Goal: Navigation & Orientation: Find specific page/section

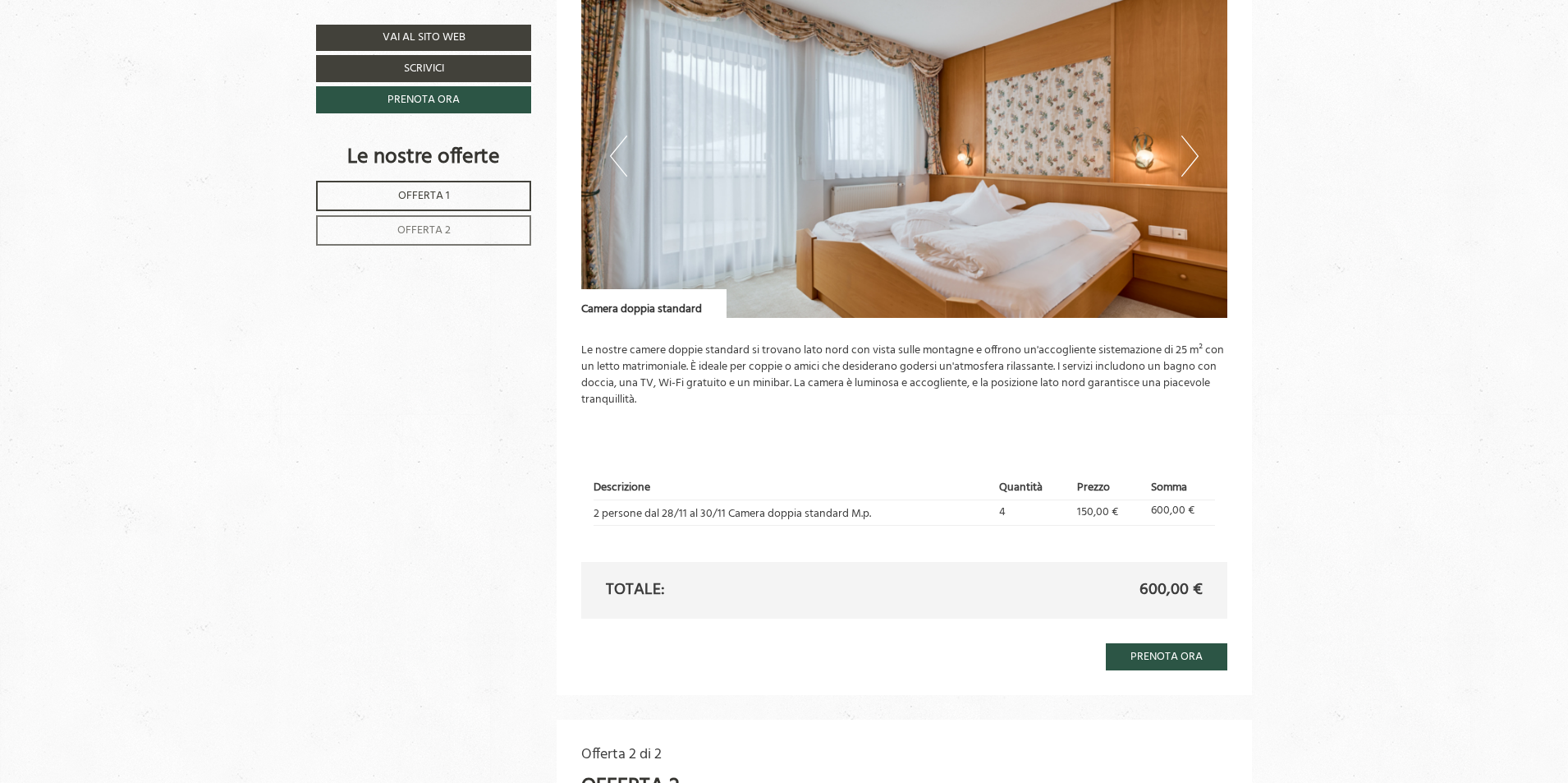
scroll to position [1232, 0]
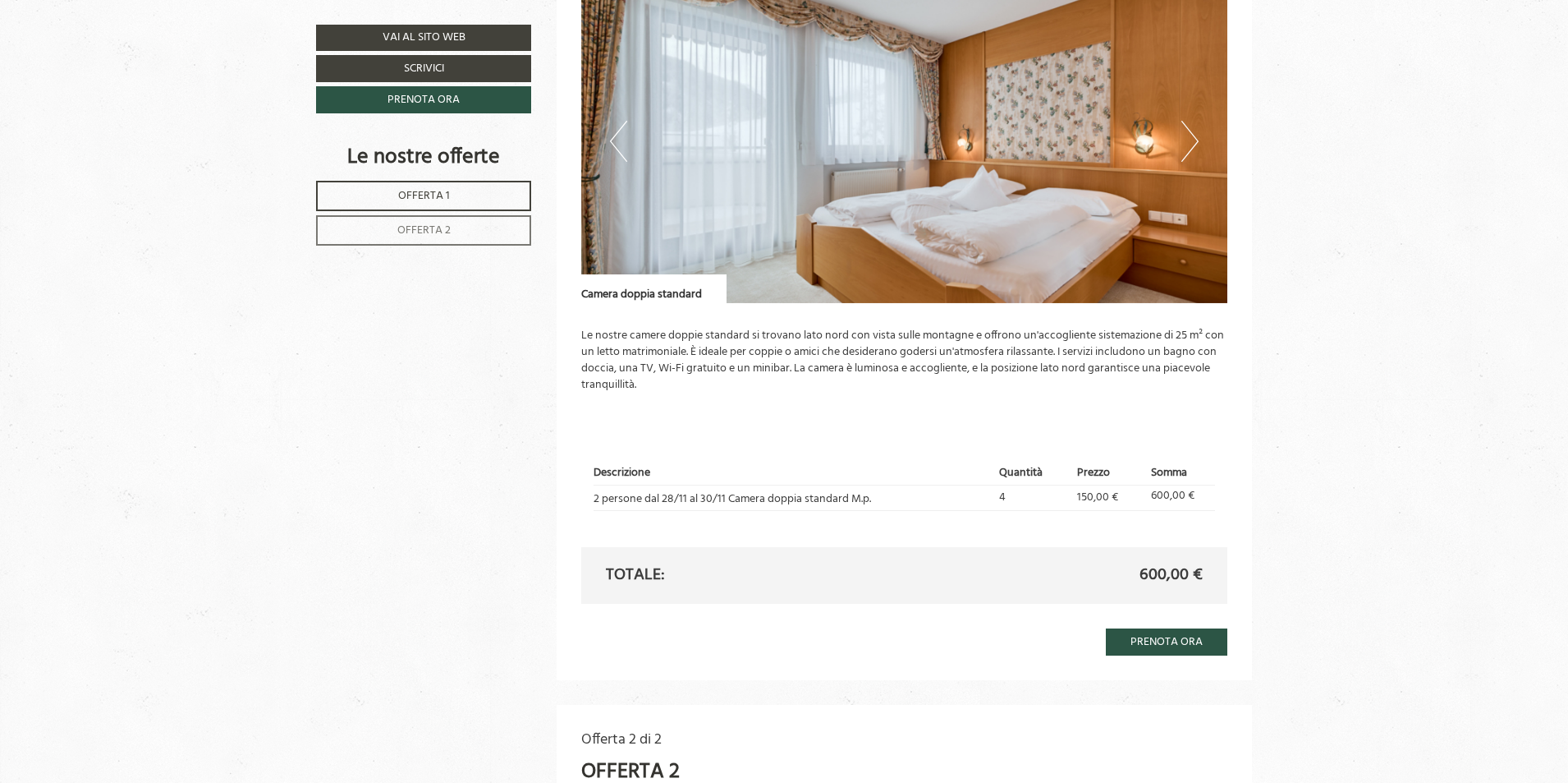
click at [1182, 142] on button "Next" at bounding box center [1190, 141] width 17 height 41
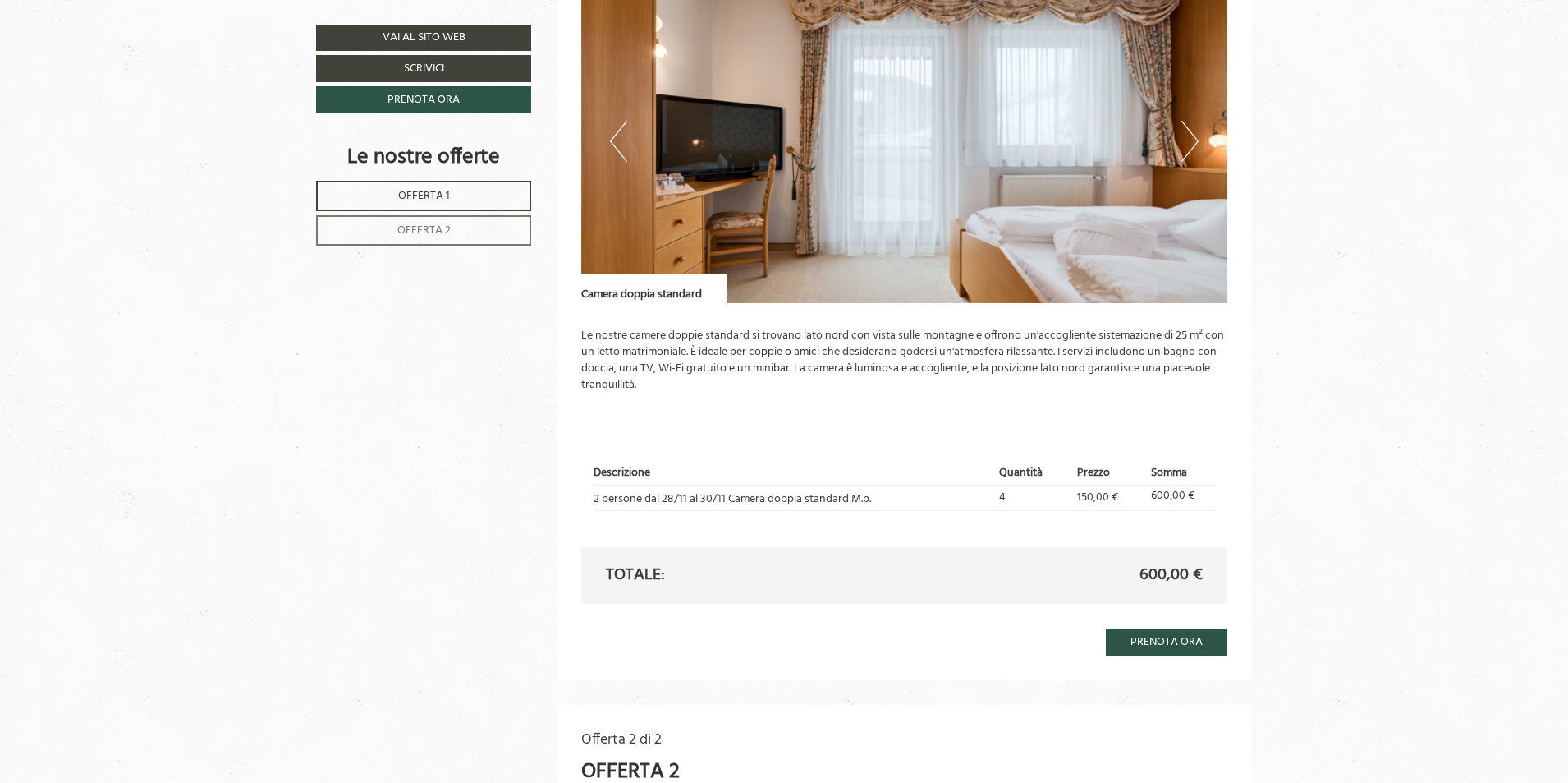
click at [1182, 142] on button "Next" at bounding box center [1190, 141] width 17 height 41
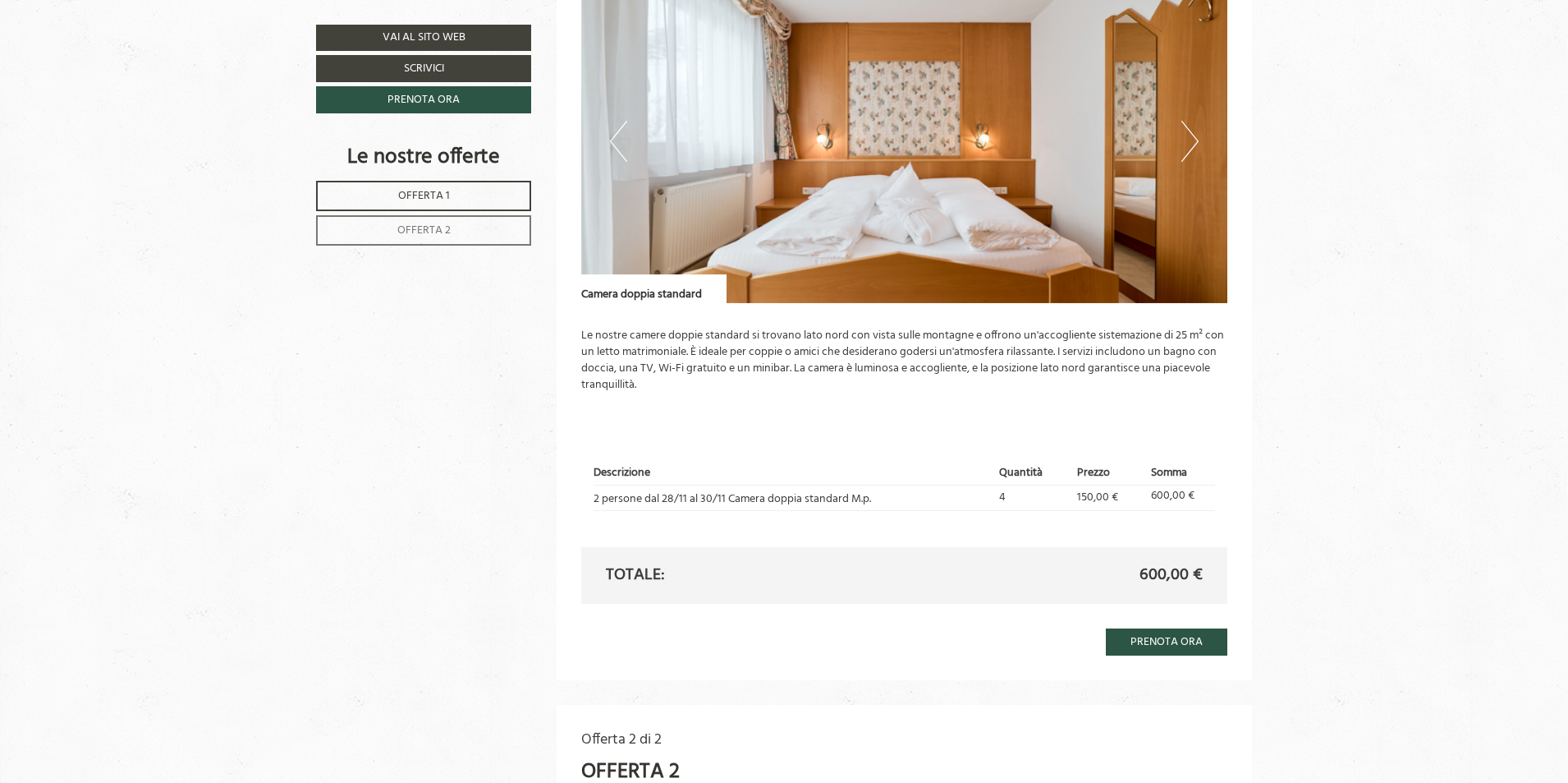
click at [1182, 142] on button "Next" at bounding box center [1190, 141] width 17 height 41
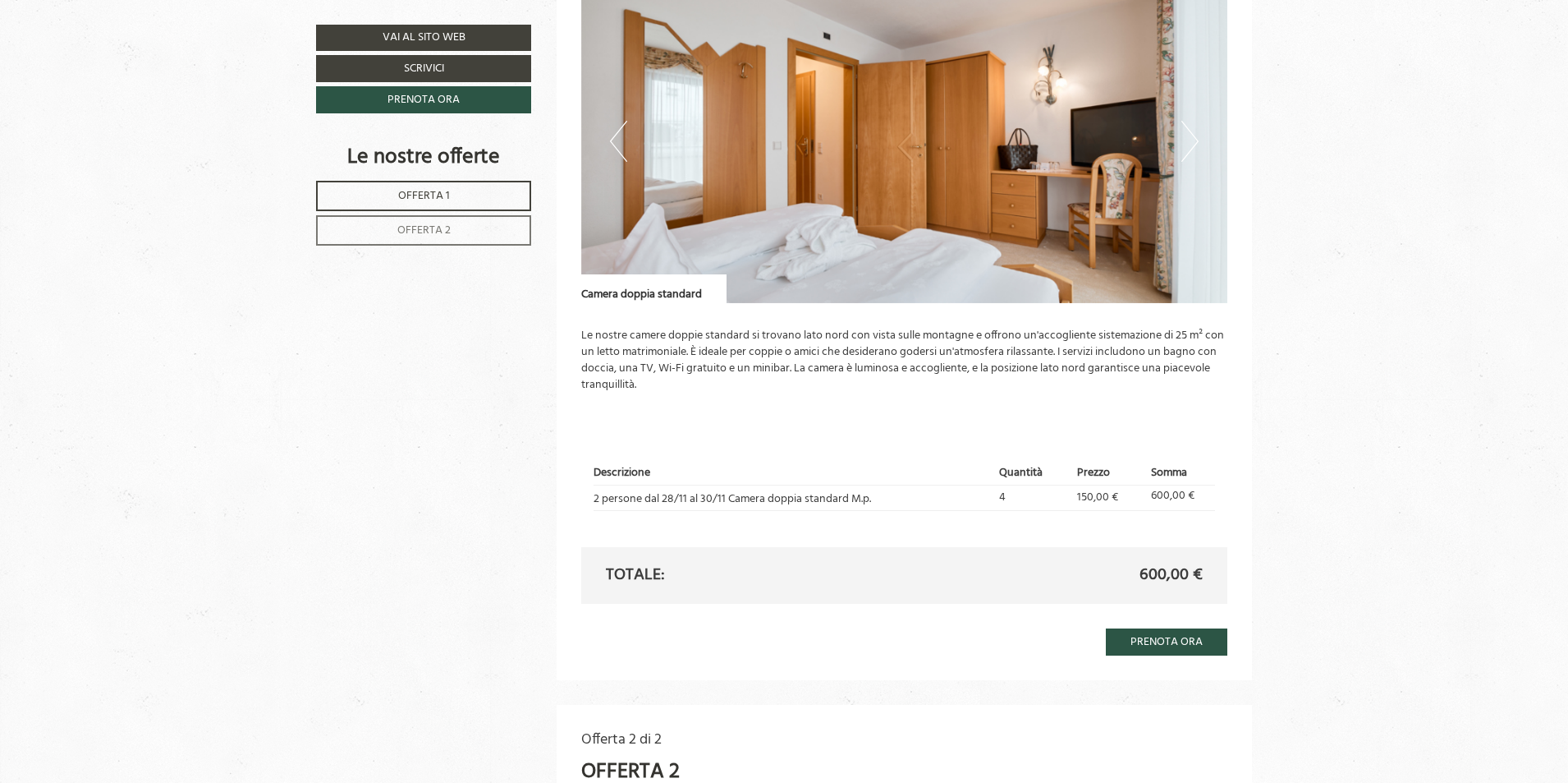
click at [1182, 142] on button "Next" at bounding box center [1190, 141] width 17 height 41
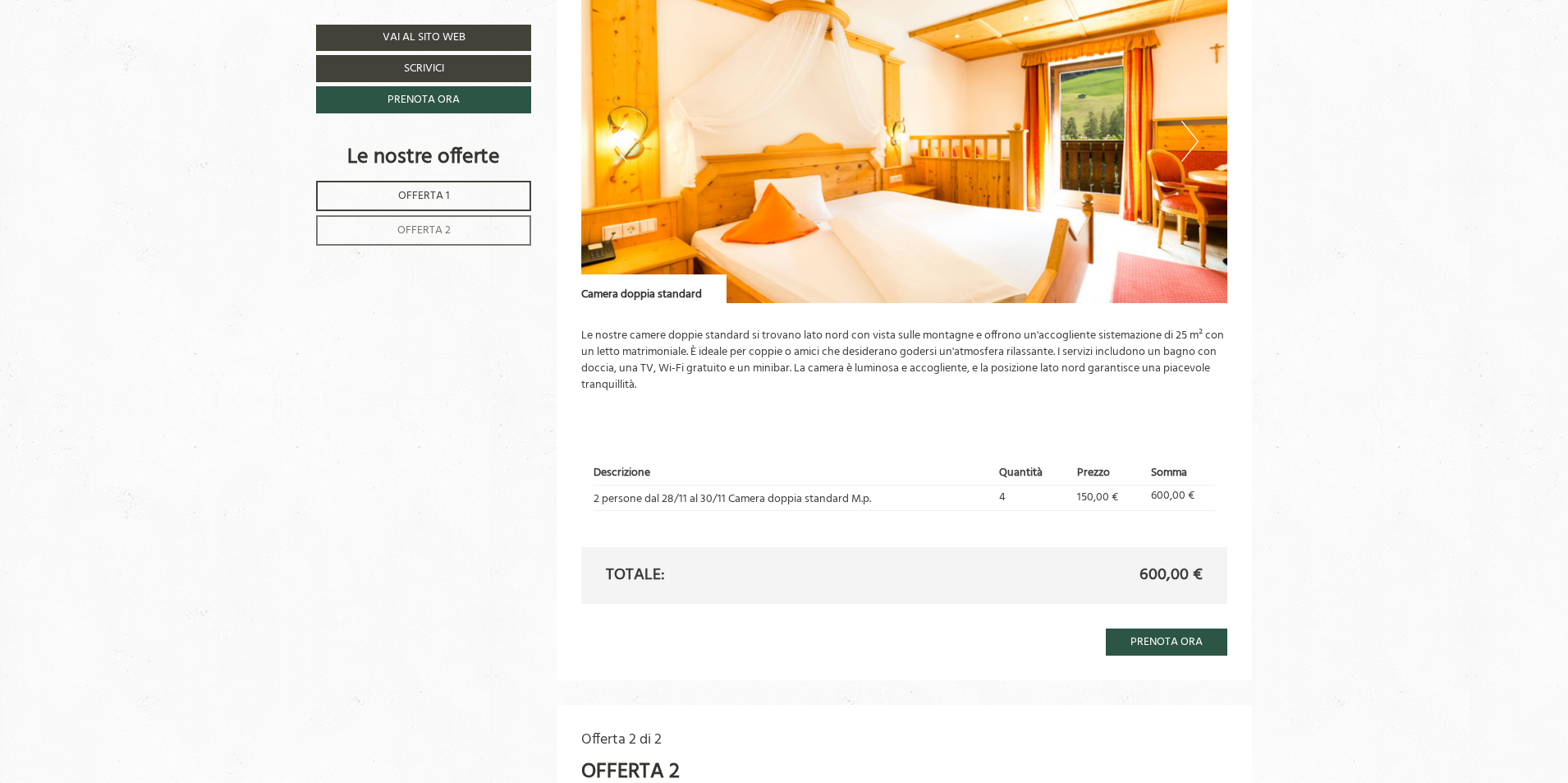
click at [1183, 143] on button "Next" at bounding box center [1190, 141] width 17 height 41
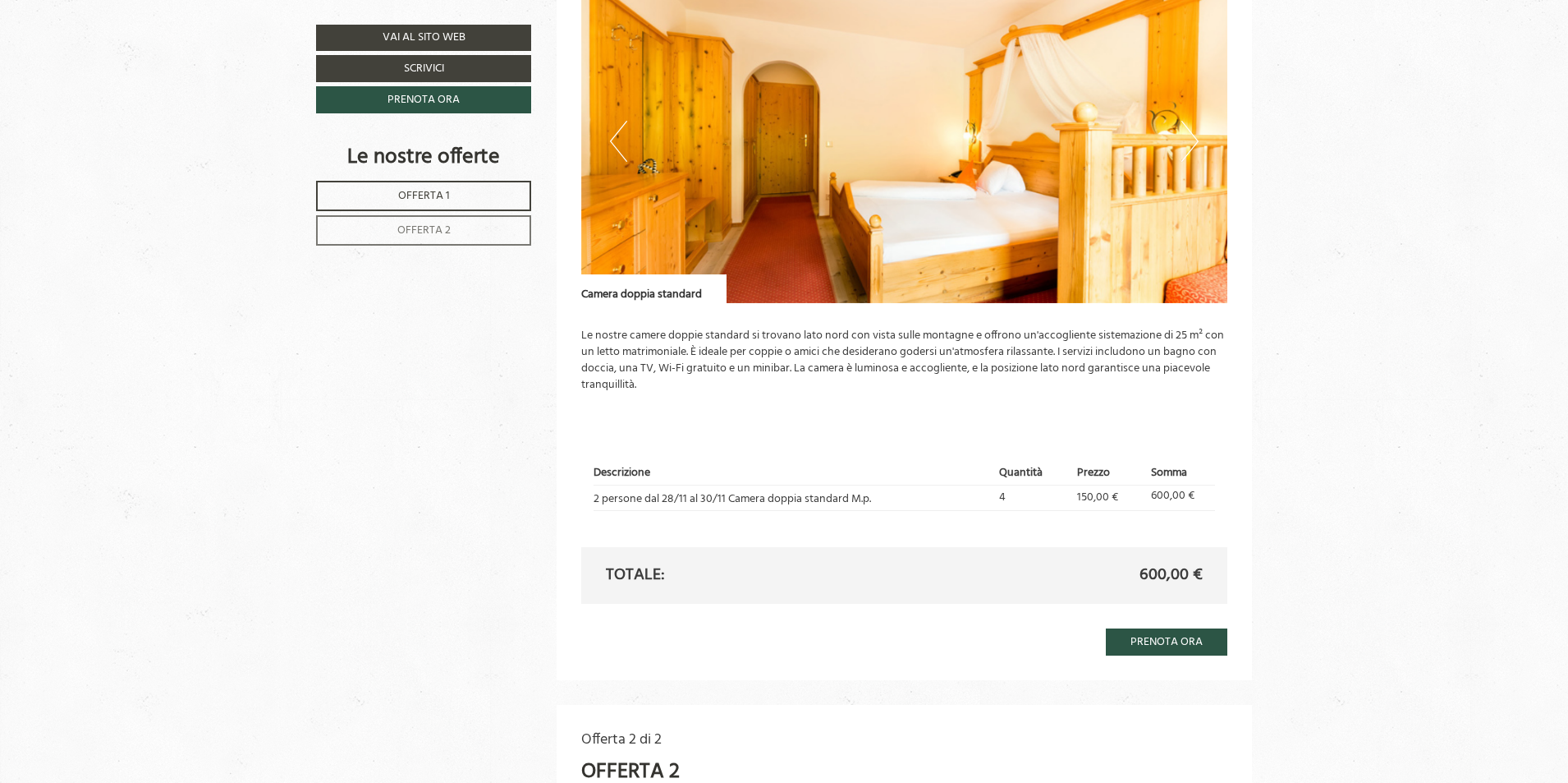
click at [1183, 143] on button "Next" at bounding box center [1190, 141] width 17 height 41
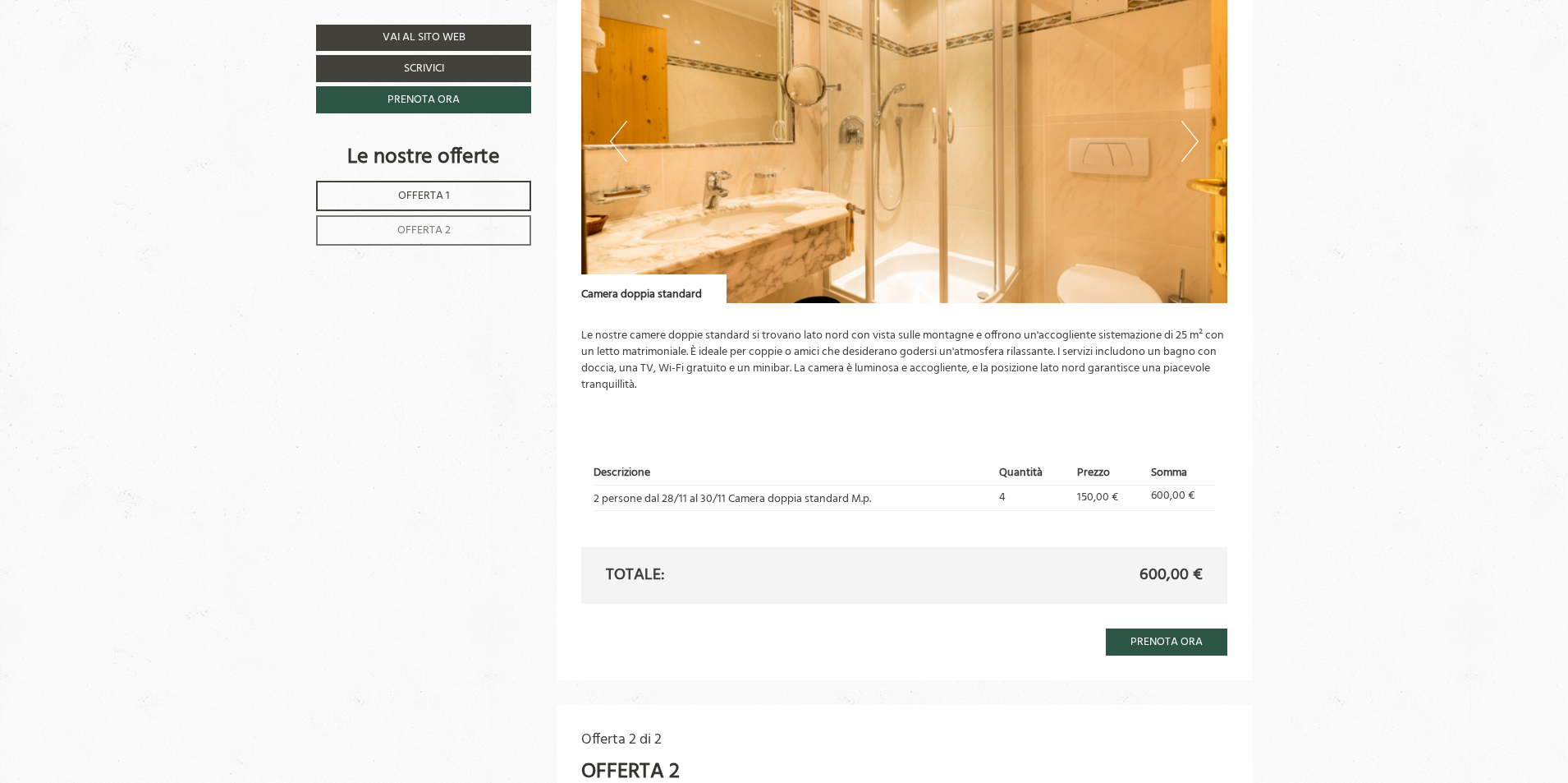
click at [1183, 143] on button "Next" at bounding box center [1190, 141] width 17 height 41
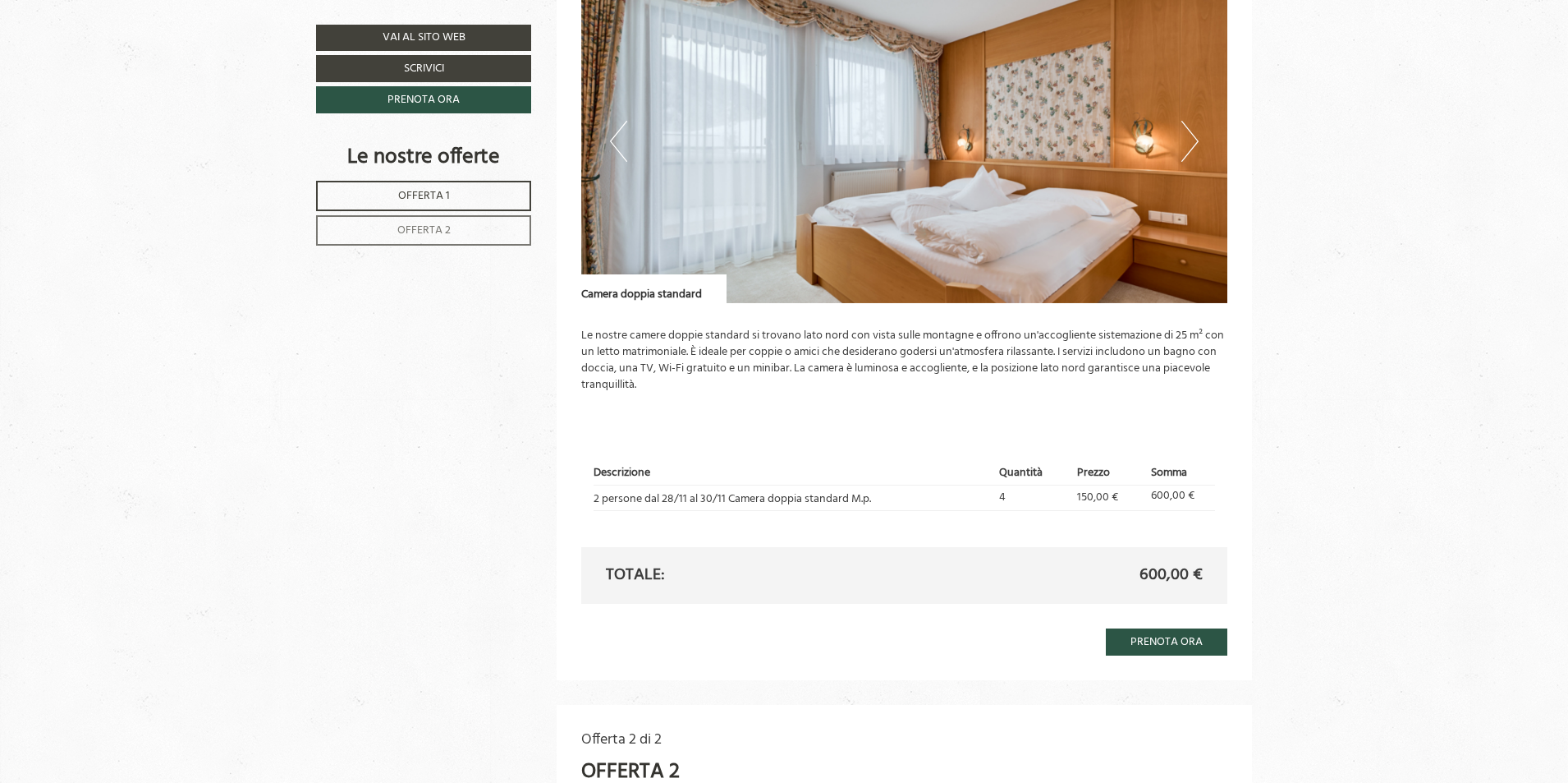
click at [1183, 143] on button "Next" at bounding box center [1190, 141] width 17 height 41
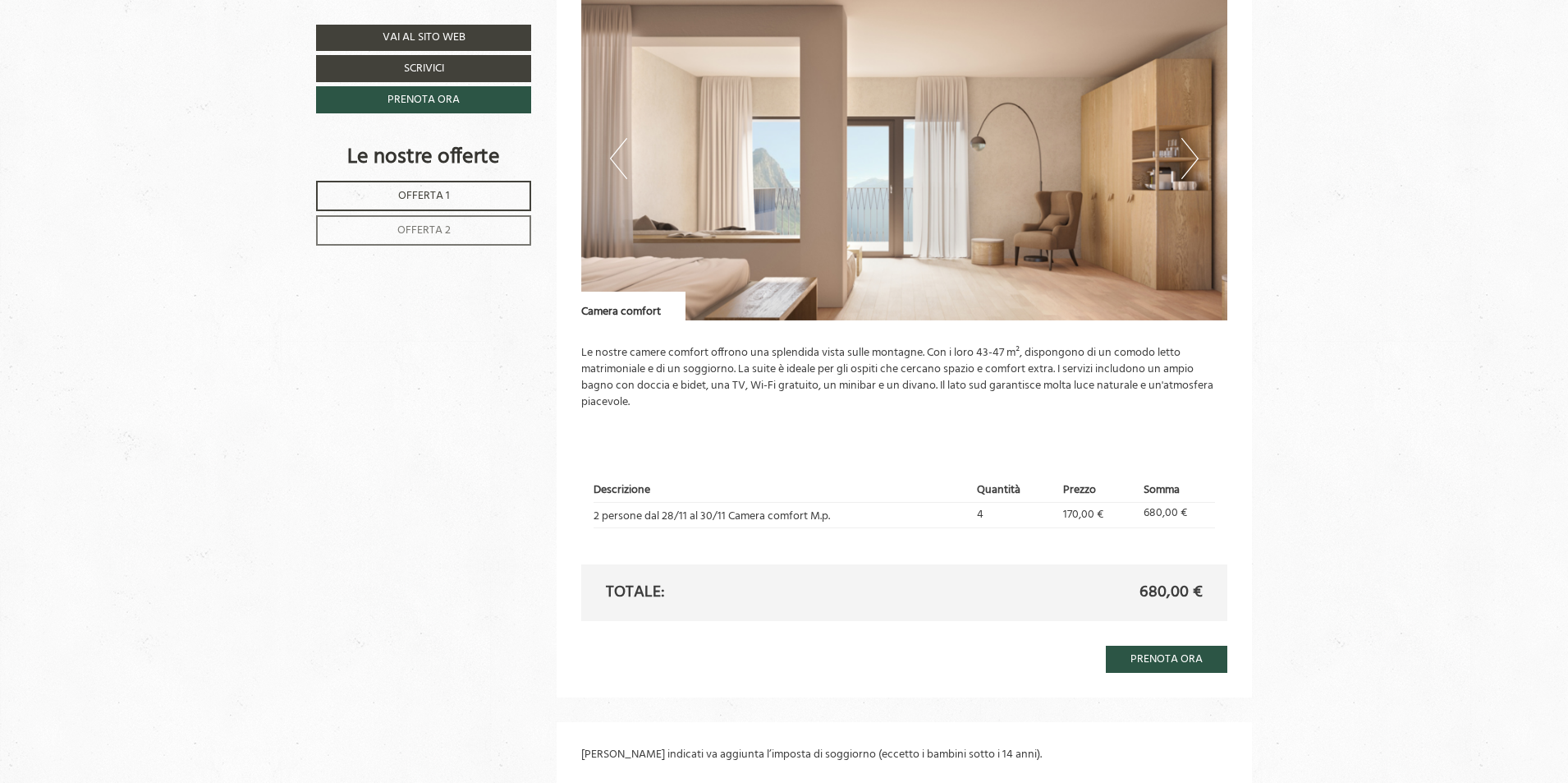
scroll to position [2136, 0]
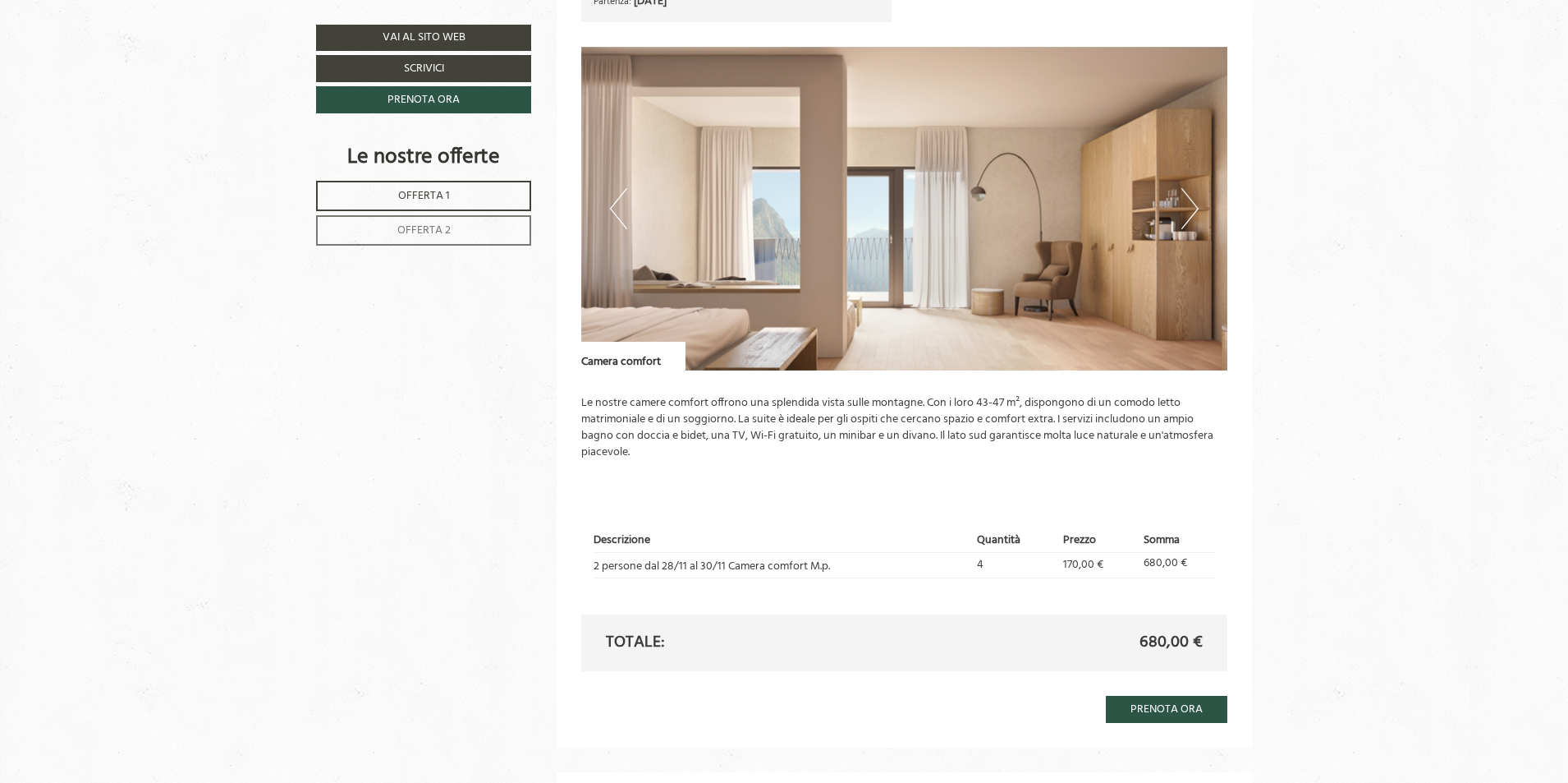
click at [1188, 213] on button "Next" at bounding box center [1190, 208] width 17 height 41
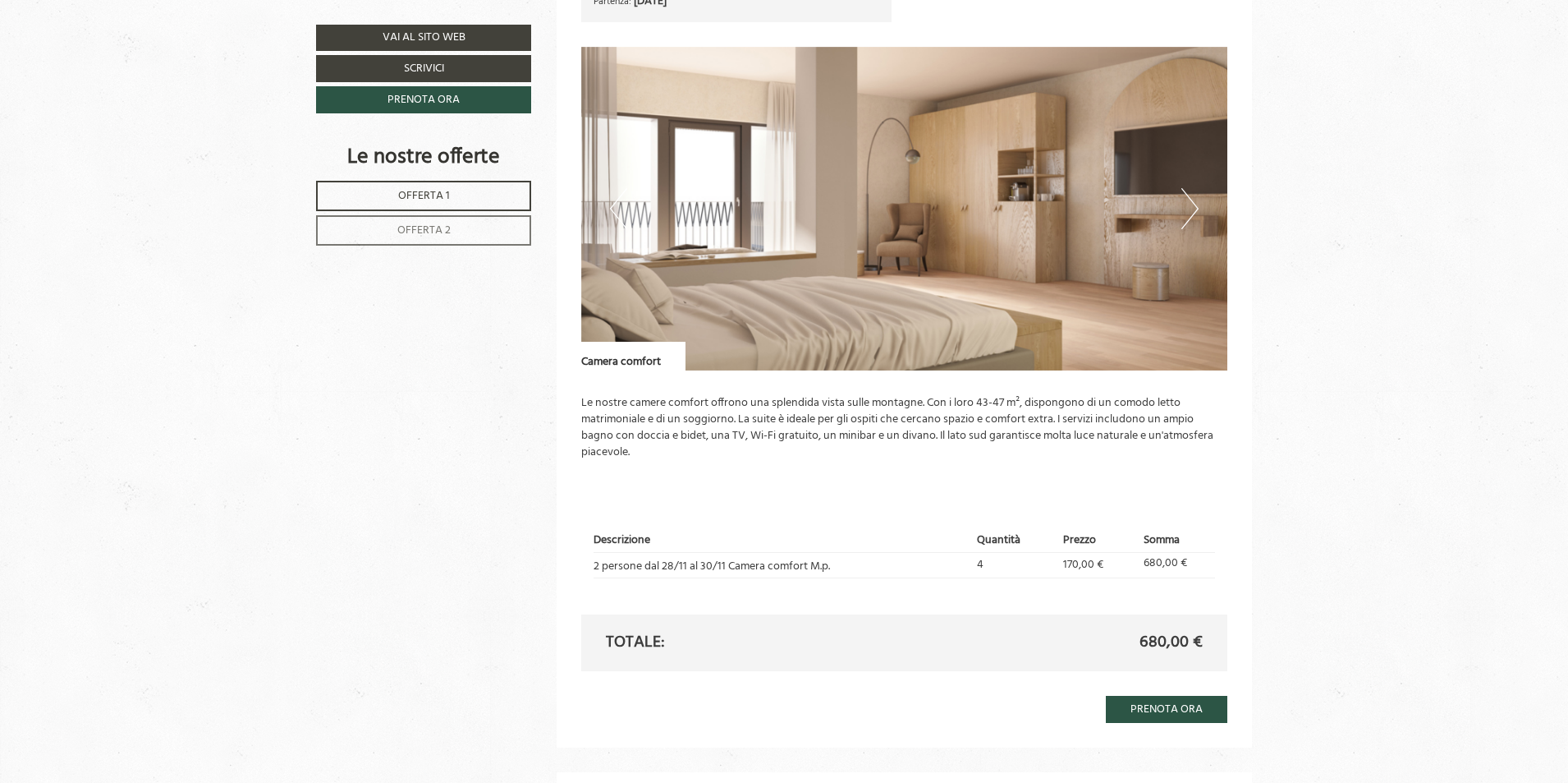
click at [1188, 213] on button "Next" at bounding box center [1190, 208] width 17 height 41
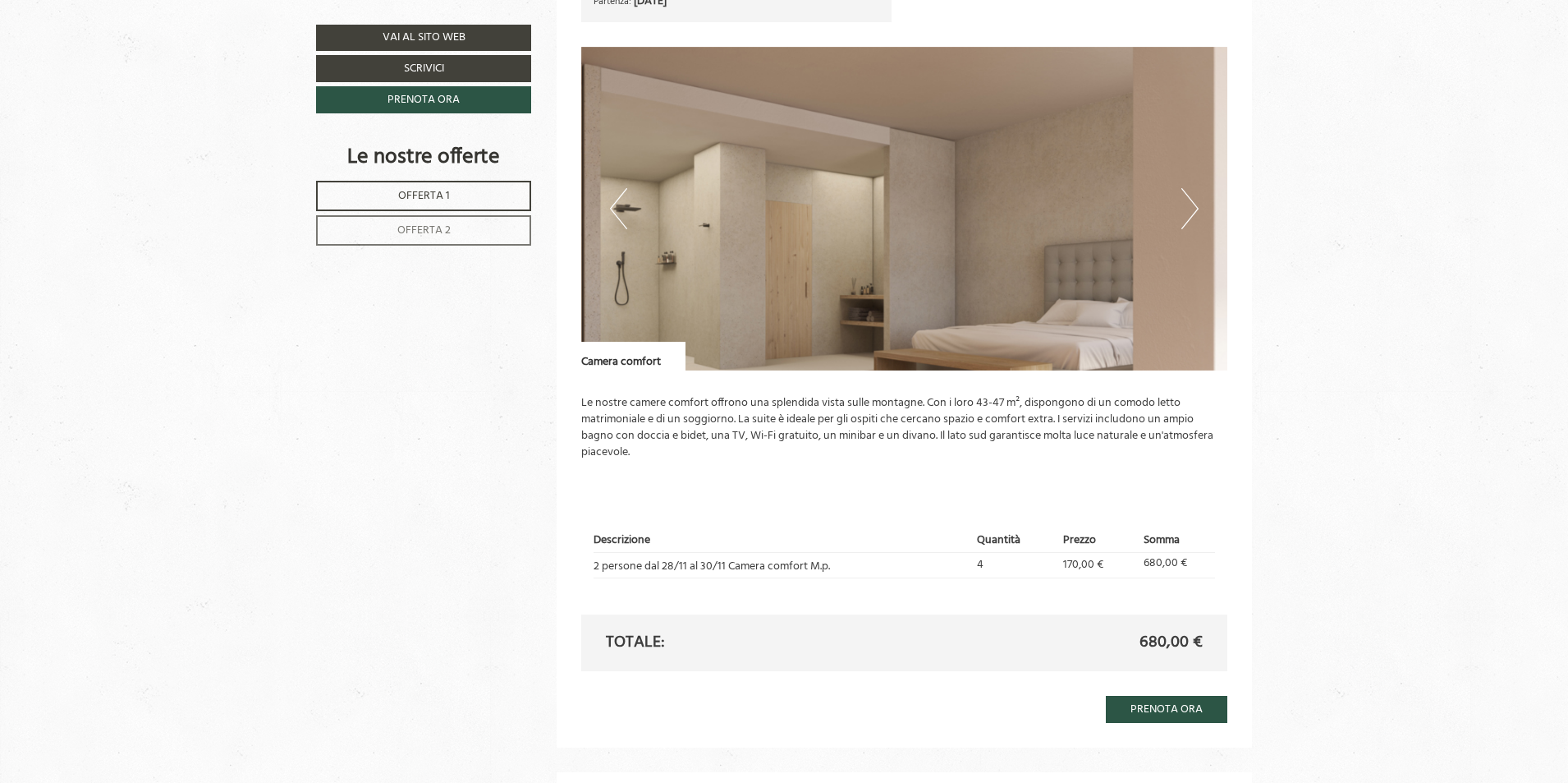
click at [1188, 213] on button "Next" at bounding box center [1190, 208] width 17 height 41
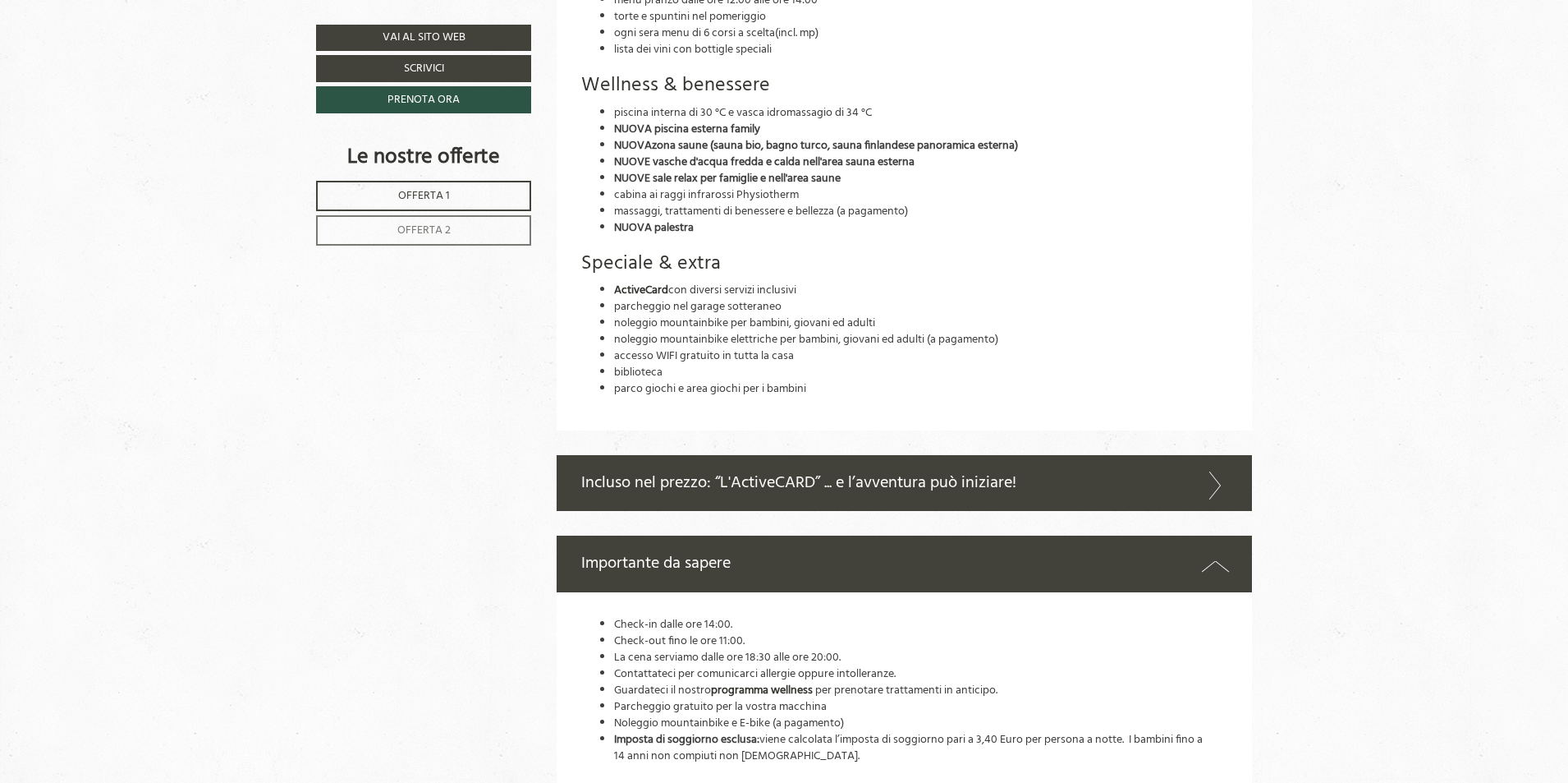
scroll to position [4024, 0]
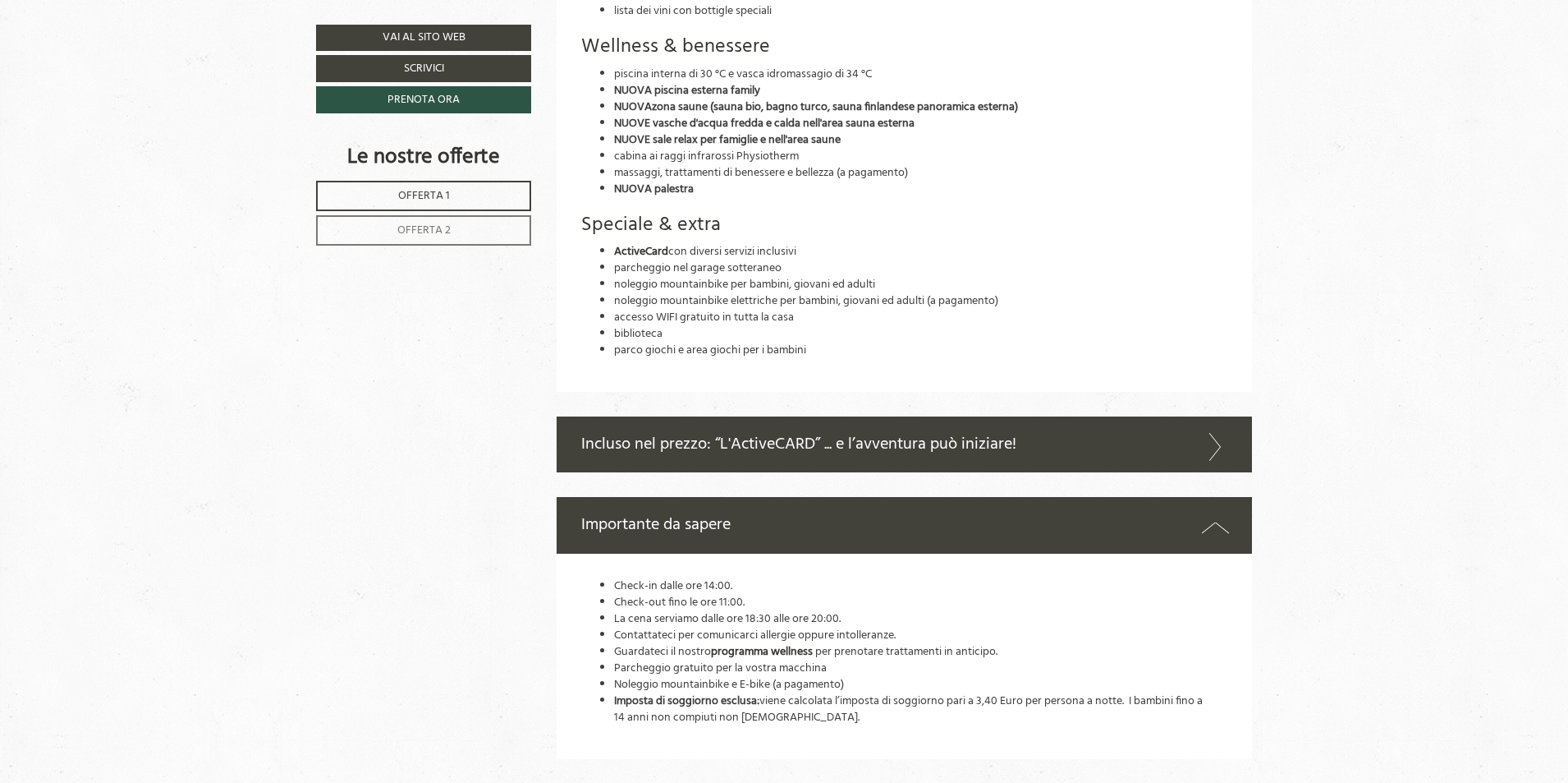
click at [963, 447] on div "Incluso nel prezzo: “L'ActiveCARD” ... e l’avventura può iniziare!" at bounding box center [905, 444] width 697 height 57
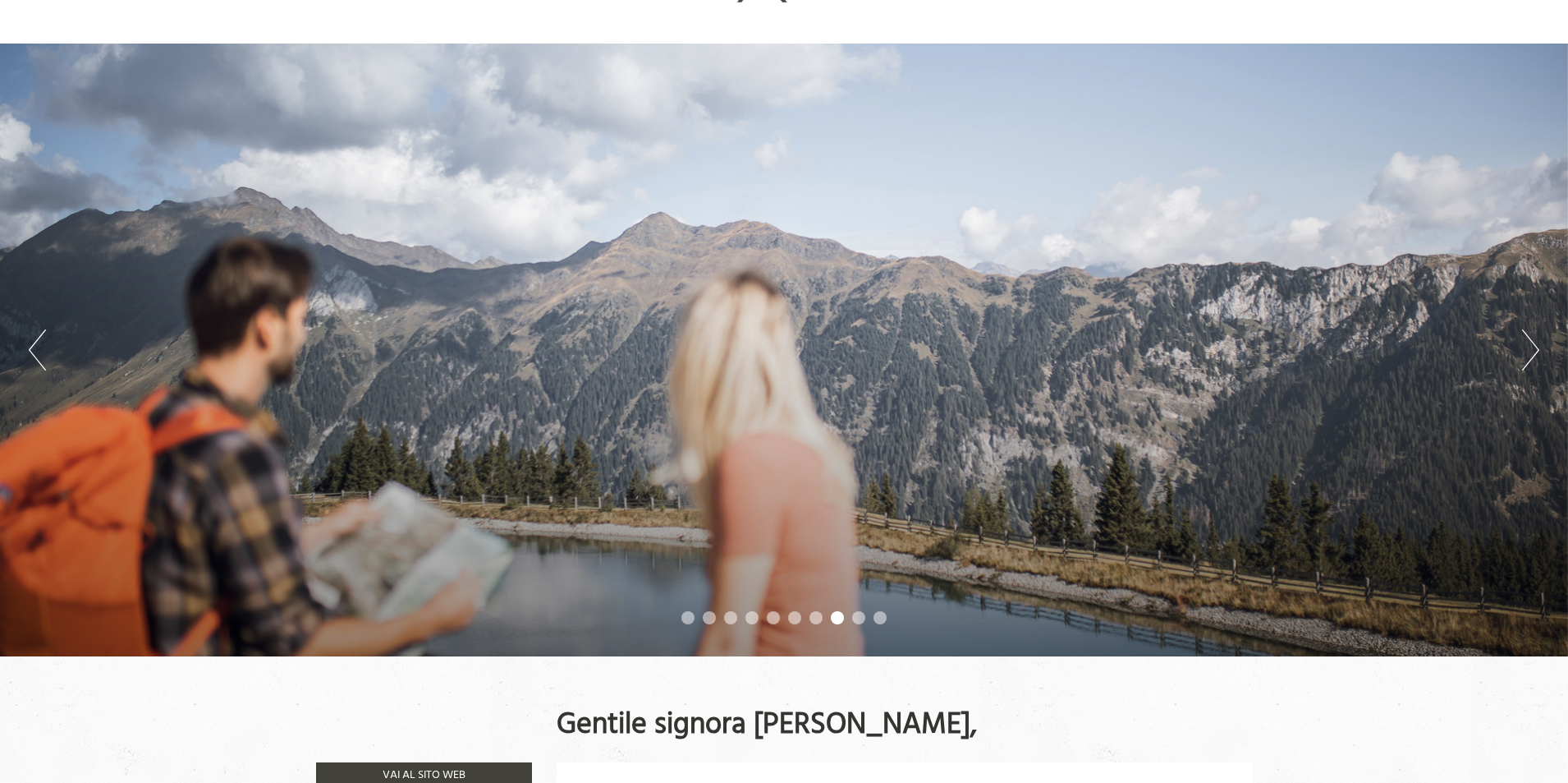
scroll to position [0, 0]
